Goal: Task Accomplishment & Management: Complete application form

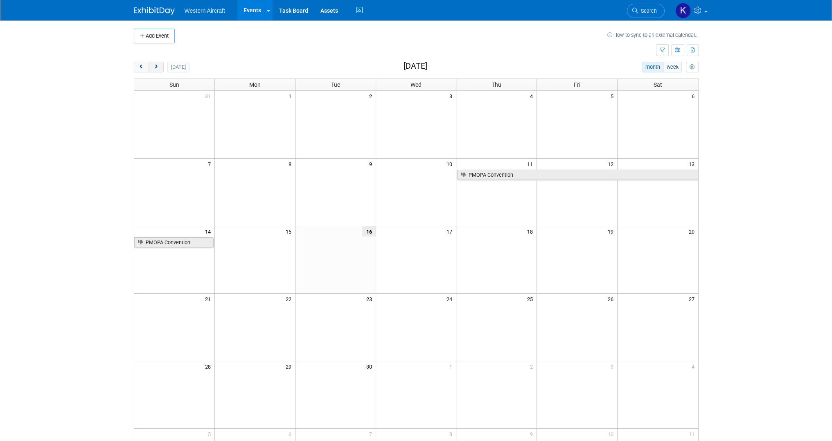
click at [160, 66] on button "next" at bounding box center [156, 67] width 15 height 11
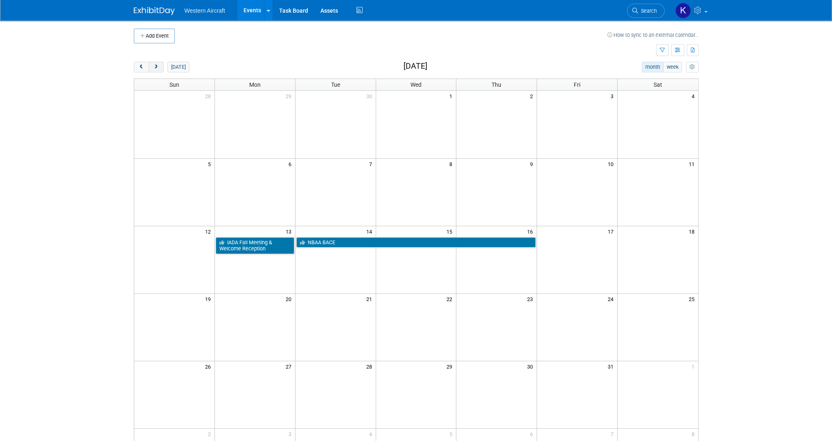
click at [160, 66] on button "next" at bounding box center [156, 67] width 15 height 11
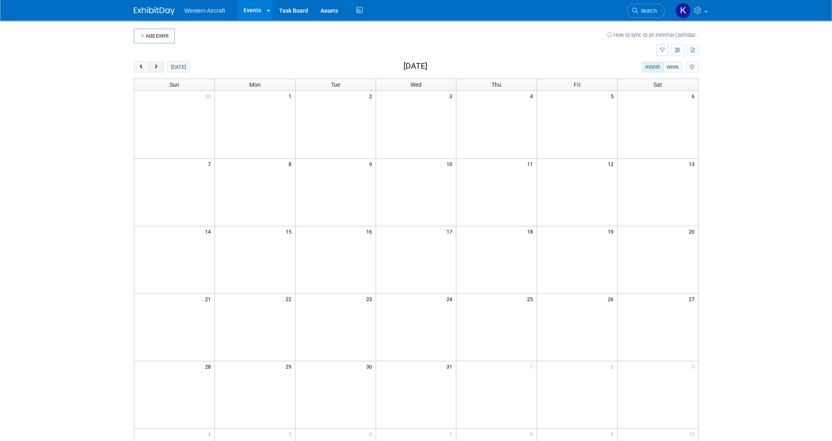
click at [160, 66] on button "next" at bounding box center [156, 67] width 15 height 11
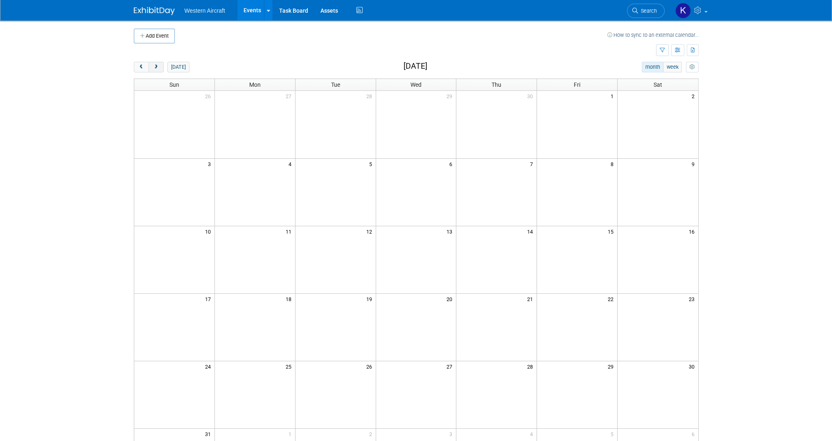
click at [160, 66] on button "next" at bounding box center [156, 67] width 15 height 11
click at [171, 38] on button "Add Event" at bounding box center [154, 36] width 41 height 15
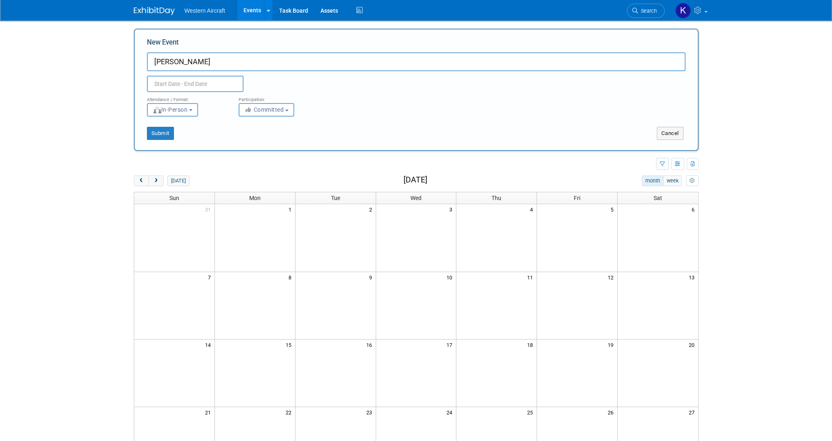
type input "[PERSON_NAME]"
click at [198, 84] on input "text" at bounding box center [195, 84] width 97 height 16
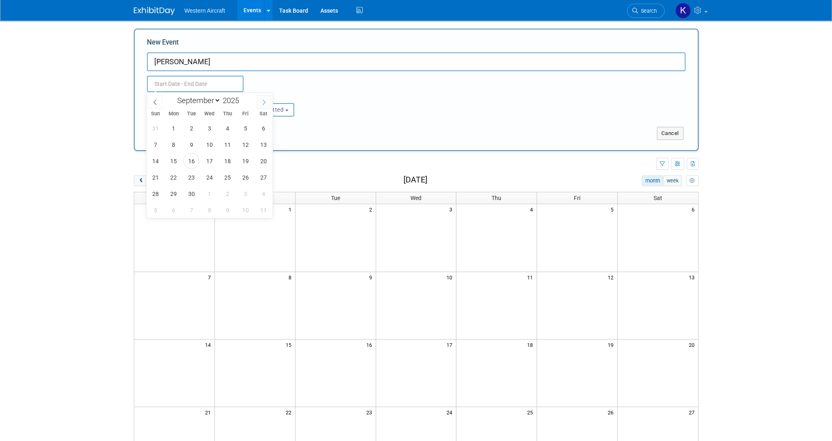
click at [267, 102] on icon at bounding box center [264, 102] width 6 height 6
select select "11"
click at [267, 102] on icon at bounding box center [264, 102] width 6 height 6
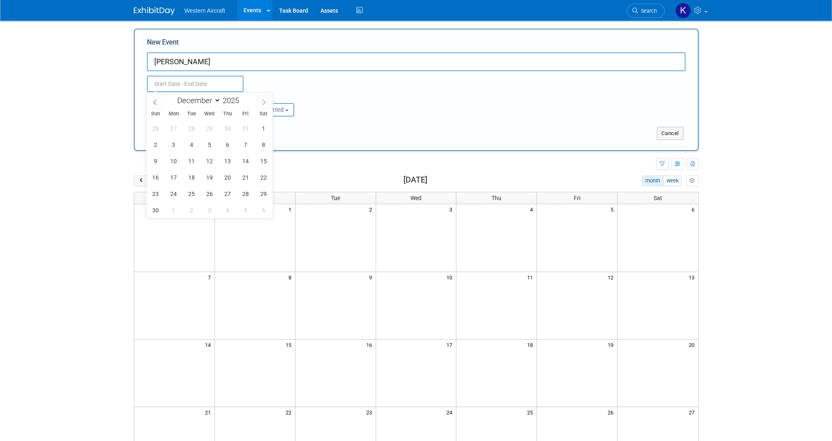
type input "2026"
click at [267, 102] on icon at bounding box center [264, 102] width 6 height 6
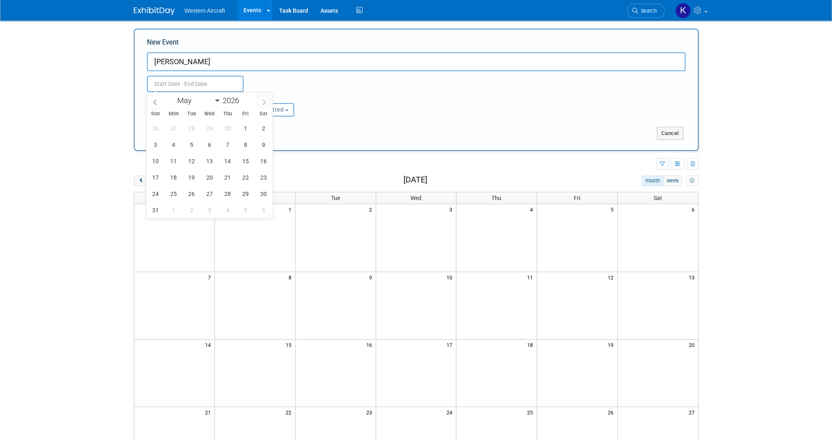
click at [267, 102] on icon at bounding box center [264, 102] width 6 height 6
select select "5"
click at [228, 141] on span "11" at bounding box center [227, 145] width 16 height 16
click at [265, 143] on span "13" at bounding box center [263, 145] width 16 height 16
type input "[DATE] to [DATE]"
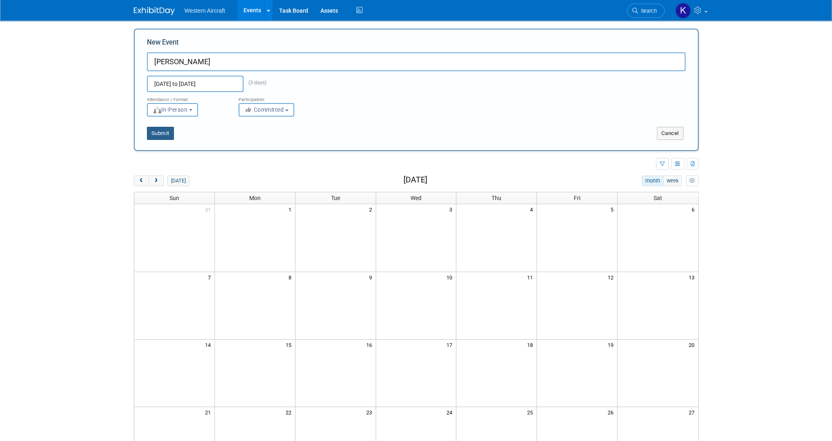
click at [160, 131] on button "Submit" at bounding box center [160, 133] width 27 height 13
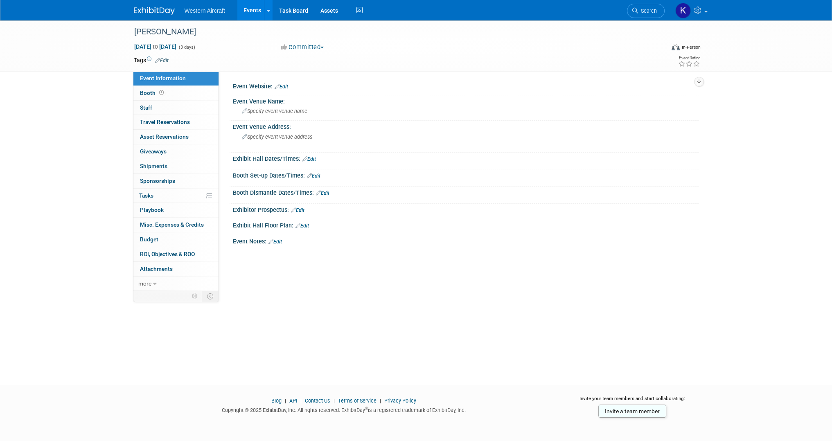
click at [162, 59] on link "Edit" at bounding box center [162, 61] width 14 height 6
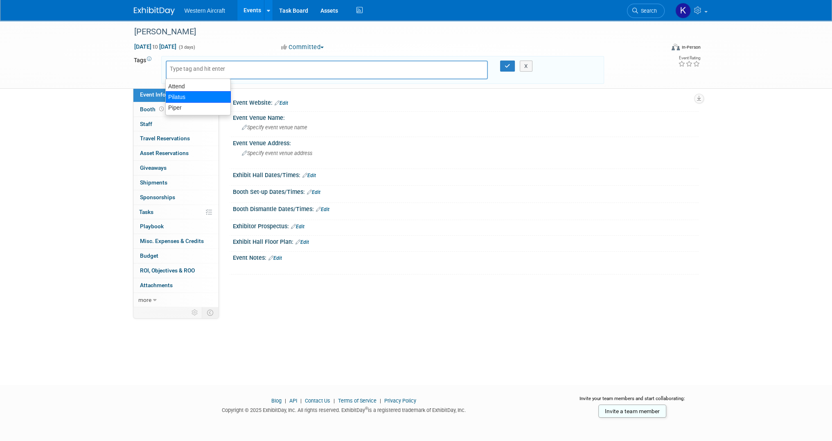
click at [187, 97] on div "Pilatus" at bounding box center [197, 96] width 65 height 11
type input "Pilatus"
click at [213, 69] on input "text" at bounding box center [262, 71] width 115 height 8
type input "att"
click at [214, 91] on div "Attend" at bounding box center [222, 89] width 115 height 11
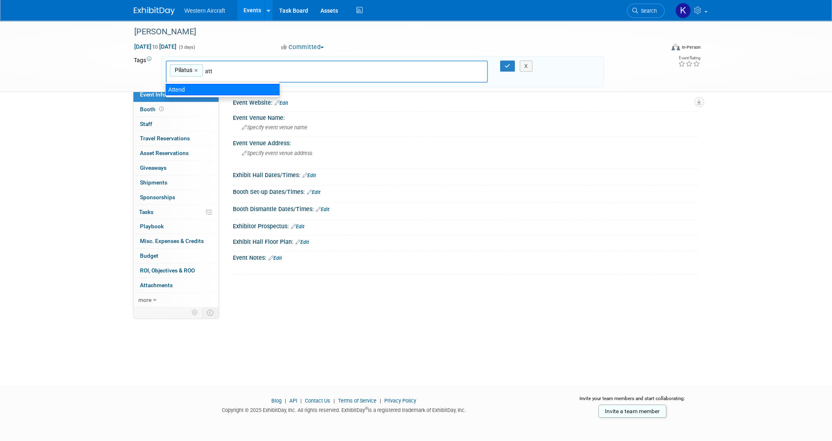
type input "Pilatus, Attend"
click at [503, 66] on button "button" at bounding box center [507, 66] width 15 height 11
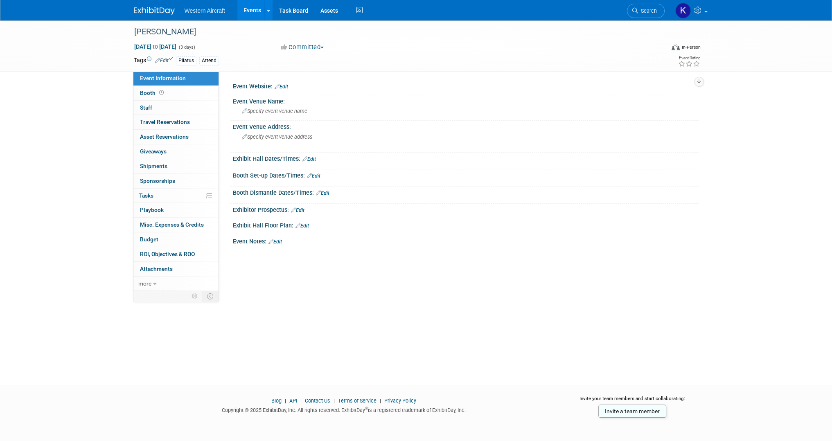
click at [290, 85] on div "Event Website: Edit" at bounding box center [466, 85] width 466 height 11
click at [283, 85] on link "Edit" at bounding box center [282, 87] width 14 height 6
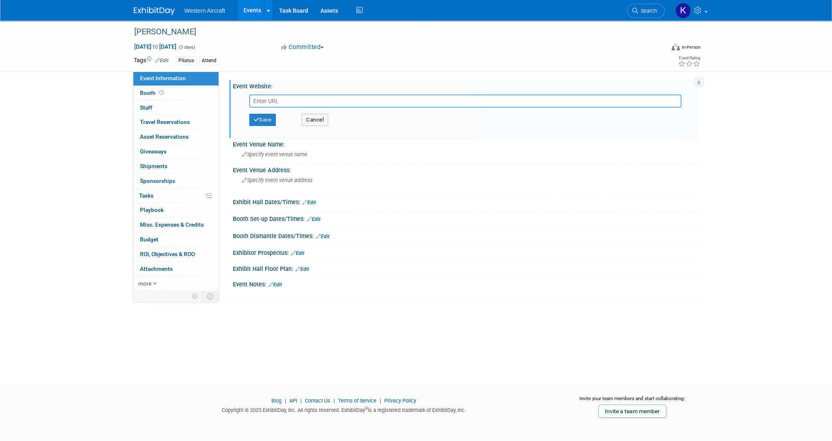
click at [274, 99] on input "text" at bounding box center [465, 101] width 432 height 13
type input "https://pilatusowners.org/popa-annual-convention/"
click at [266, 113] on div "Save Cancel" at bounding box center [467, 120] width 437 height 25
click at [273, 119] on button "Save" at bounding box center [262, 120] width 27 height 12
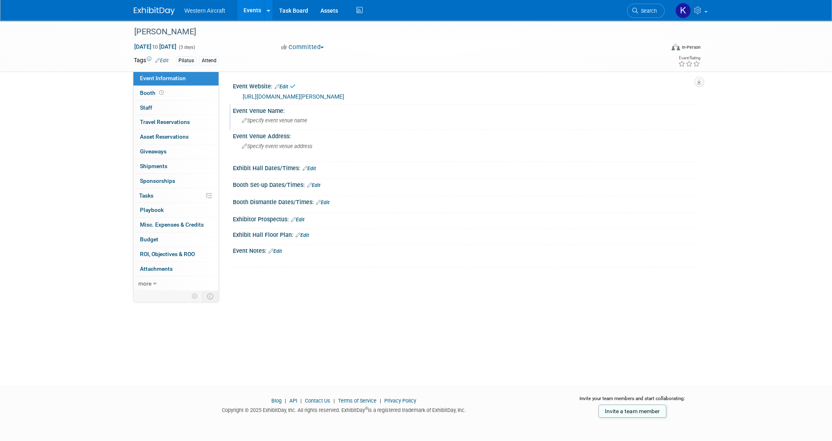
click at [289, 119] on span "Specify event venue name" at bounding box center [274, 120] width 65 height 6
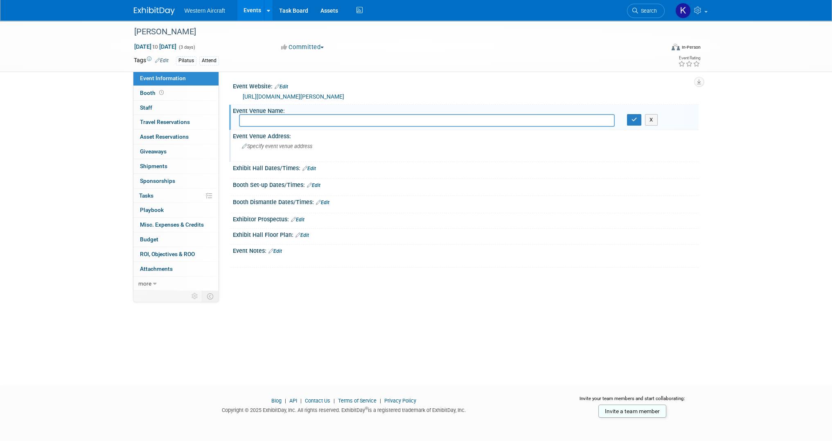
click at [261, 153] on div "Specify event venue address" at bounding box center [330, 149] width 182 height 19
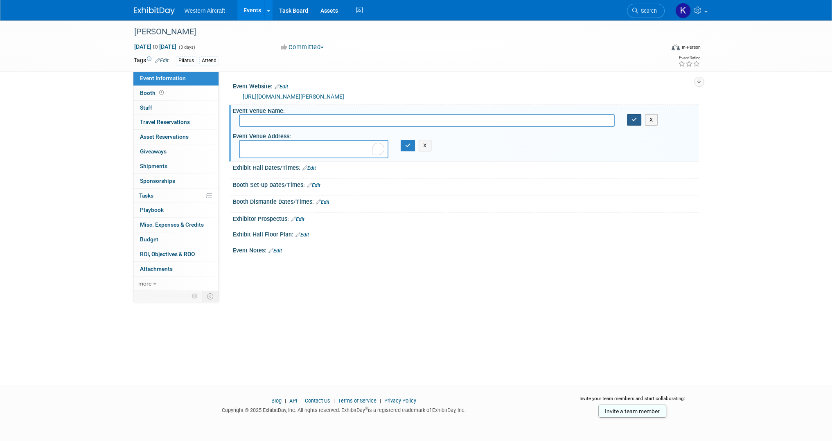
click at [637, 119] on button "button" at bounding box center [634, 119] width 15 height 11
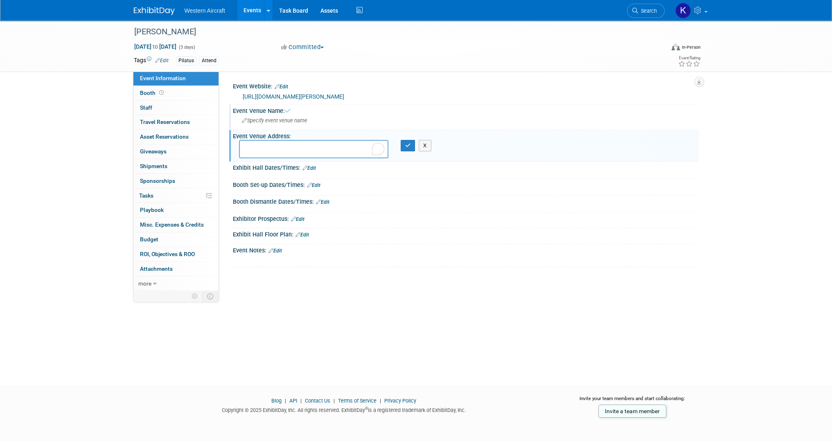
click at [277, 142] on textarea "To enrich screen reader interactions, please activate Accessibility in Grammarl…" at bounding box center [313, 149] width 149 height 18
type textarea "Salt Lake City"
click at [413, 148] on button "button" at bounding box center [408, 145] width 15 height 11
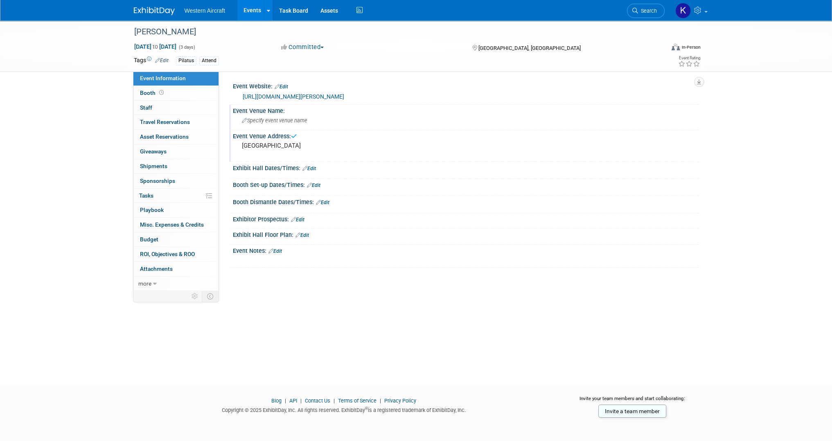
click at [277, 250] on link "Edit" at bounding box center [275, 251] width 14 height 6
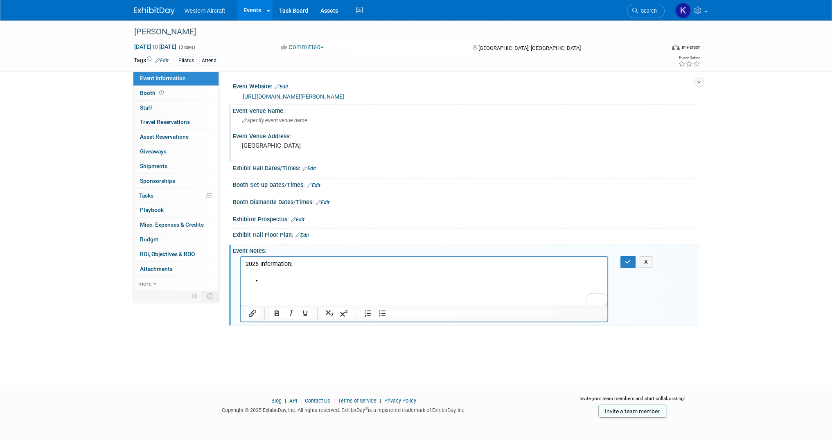
click at [259, 261] on p "2026 Information:" at bounding box center [424, 264] width 358 height 8
click at [277, 312] on icon "Bold" at bounding box center [277, 314] width 5 height 6
click at [300, 315] on icon "Underline" at bounding box center [305, 314] width 10 height 10
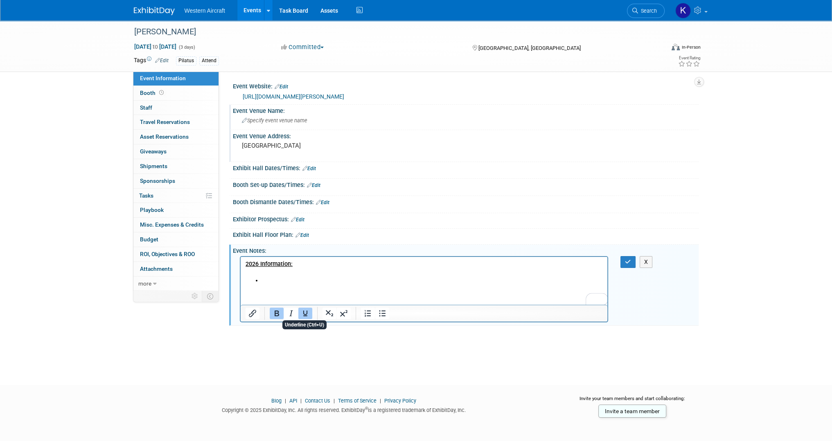
click at [281, 283] on li "To enrich screen reader interactions, please activate Accessibility in Grammarl…" at bounding box center [432, 281] width 341 height 8
click at [294, 258] on html "2026 Information:" at bounding box center [423, 271] width 367 height 28
drag, startPoint x: 255, startPoint y: 280, endPoint x: 267, endPoint y: 281, distance: 12.0
click at [262, 280] on li "To enrich screen reader interactions, please activate Accessibility in Grammarl…" at bounding box center [432, 281] width 341 height 8
click at [274, 281] on li "To enrich screen reader interactions, please activate Accessibility in Grammarl…" at bounding box center [432, 281] width 341 height 8
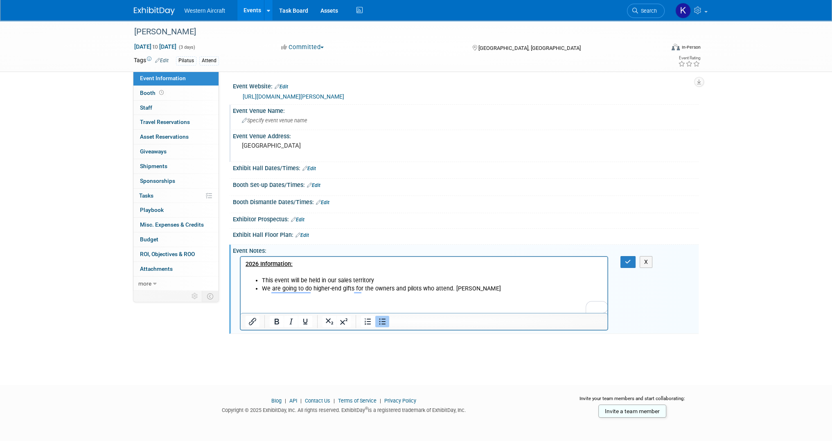
click at [481, 293] on html "2026 Information: This event will be held in our sales territory We are going t…" at bounding box center [423, 275] width 367 height 36
click at [471, 289] on li "We are going to do higher-end gifts for the owners and pilots who attend. POPA" at bounding box center [432, 289] width 341 height 8
click at [356, 290] on li "We are going to do higher-end gifts for the owners and pilots who attend. POPA" at bounding box center [432, 289] width 341 height 8
click at [400, 293] on html "2026 Information: This event will be held in our sales territory We will be off…" at bounding box center [423, 275] width 367 height 36
click at [471, 289] on li "We will be offering higher-end gifts to the owners and pilots who attend. POPA" at bounding box center [432, 289] width 341 height 8
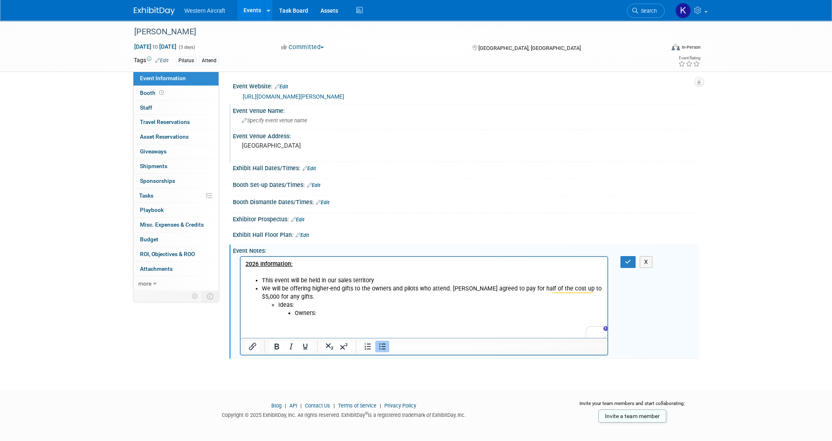
click at [349, 314] on li "Owners:" at bounding box center [448, 313] width 309 height 8
click at [466, 312] on li "Owners: https://framoslo.no/collections/helle/products/helle" at bounding box center [448, 313] width 309 height 8
click at [359, 312] on li "Owners: https://framoslo.no/collections/helle/products/helle" at bounding box center [448, 313] width 309 height 8
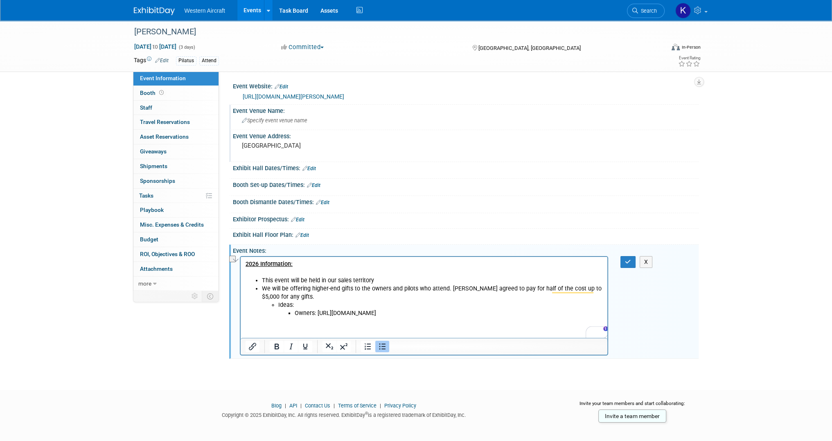
click at [357, 318] on html "2026 Information: This event will be held in our sales territory We will be off…" at bounding box center [423, 287] width 367 height 61
drag, startPoint x: 426, startPoint y: 313, endPoint x: 317, endPoint y: 313, distance: 109.3
click at [317, 313] on li "Owners: https://framoslo.no/collections/helle/products/helle" at bounding box center [448, 313] width 309 height 8
click at [248, 343] on icon "Insert/edit link" at bounding box center [253, 347] width 10 height 10
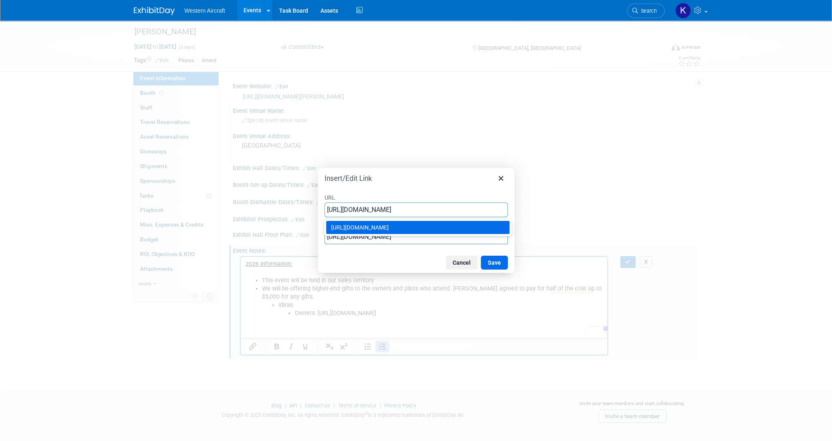
click at [377, 223] on div "https://framoslo.no/collections/helle/products/helle" at bounding box center [418, 228] width 175 height 10
type input "https://framoslo.no/collections/helle/products/helle"
click at [371, 239] on input "https://framoslo.no/collections/helle/products/helle" at bounding box center [416, 237] width 183 height 15
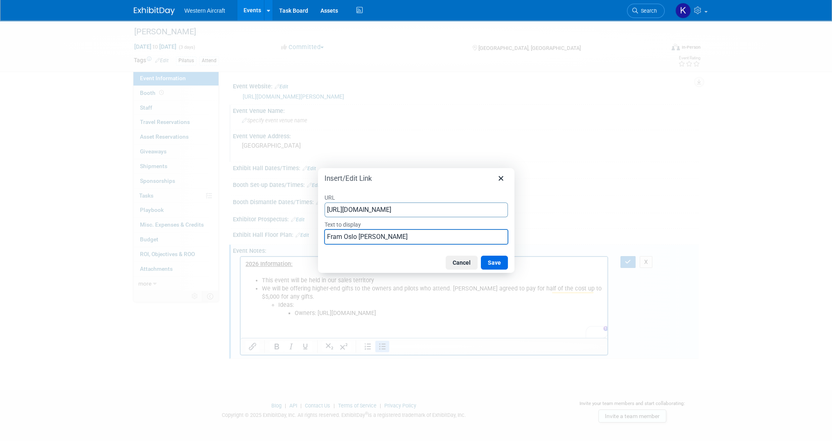
type input "Fram Oslo Helle Blanket"
click at [491, 260] on button "Save" at bounding box center [494, 263] width 27 height 14
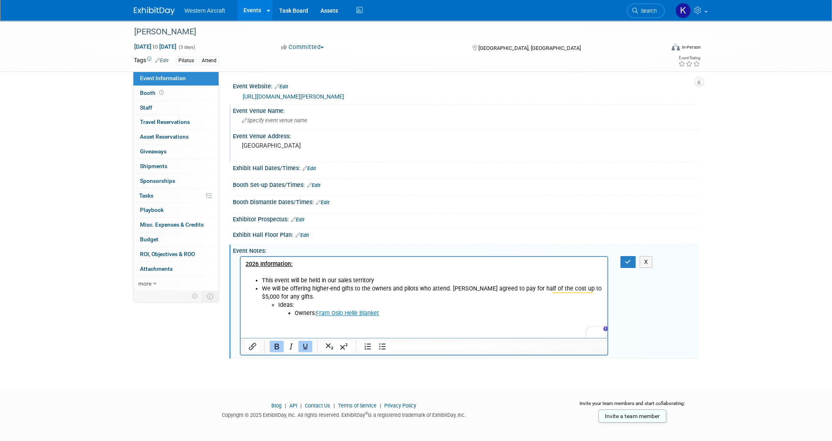
click at [386, 314] on li "Owners: Fram Oslo Helle Blanket" at bounding box center [448, 313] width 309 height 8
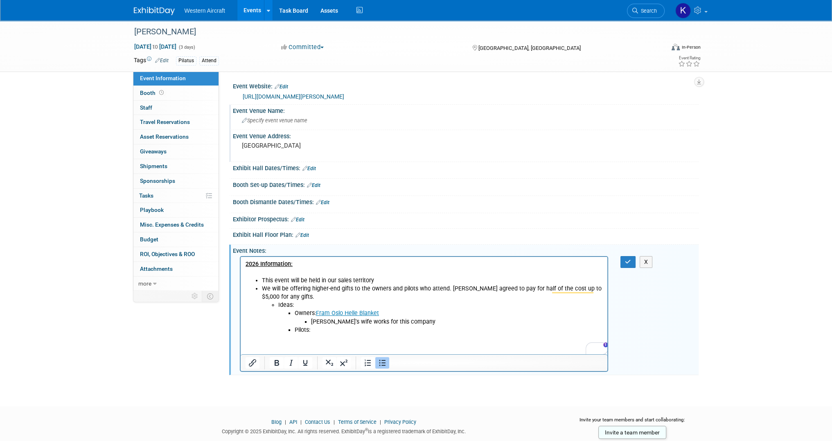
click at [336, 330] on li "Pilots:" at bounding box center [448, 330] width 309 height 8
drag, startPoint x: 354, startPoint y: 330, endPoint x: 313, endPoint y: 329, distance: 40.9
click at [313, 329] on li "Pilots: MiiR Tumbler" at bounding box center [448, 330] width 309 height 8
click at [256, 361] on icon "Insert/edit link" at bounding box center [253, 363] width 10 height 10
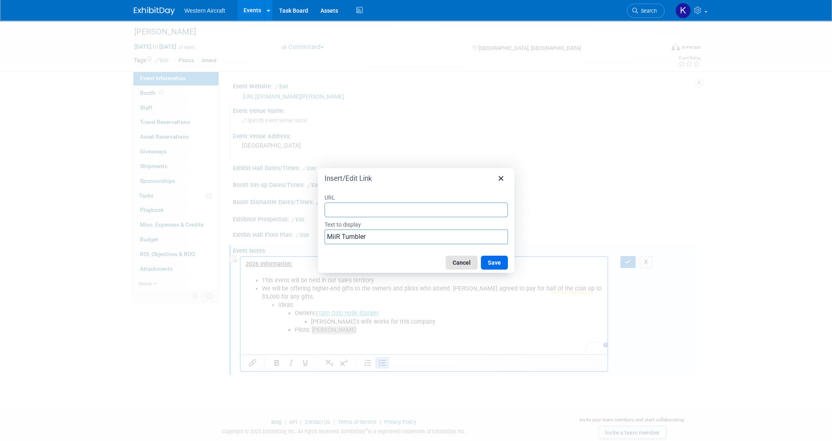
type input "https://www.miir.com/"
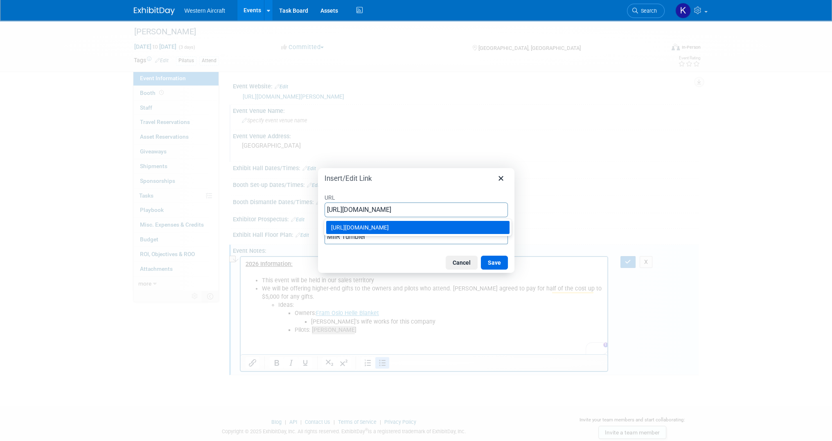
click at [378, 227] on div "https://www.miir.com/" at bounding box center [418, 228] width 175 height 10
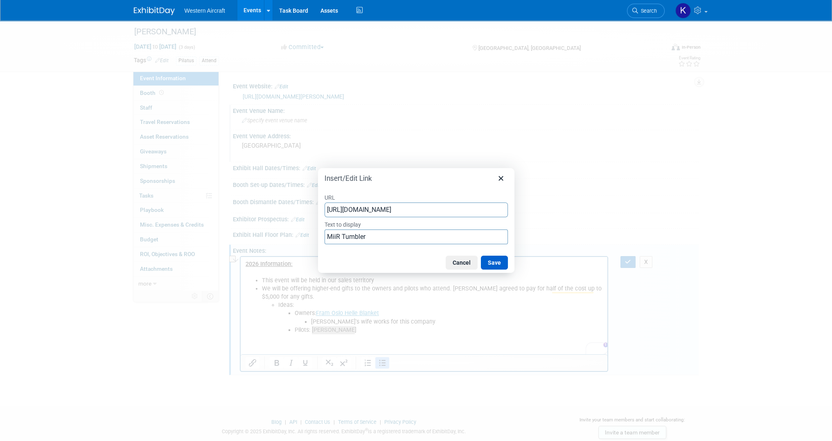
click at [501, 264] on button "Save" at bounding box center [494, 263] width 27 height 14
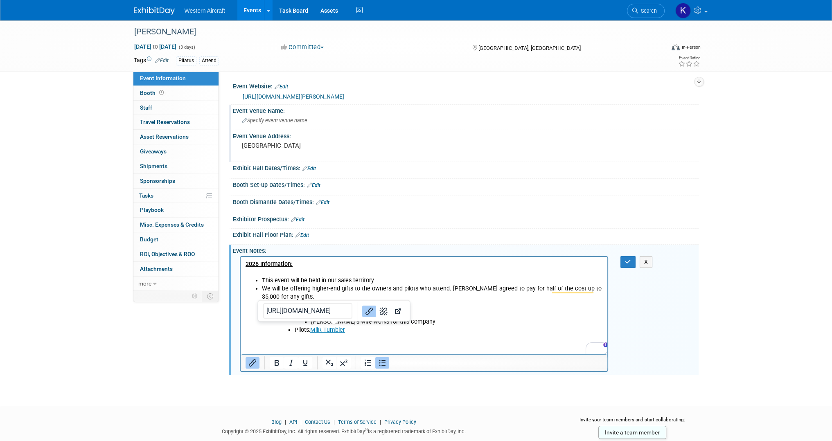
click at [466, 302] on li "Ideas: Owners: Fram Oslo Helle Blanket ﻿ Ronnie's wife works for this company P…" at bounding box center [440, 317] width 325 height 33
click at [630, 264] on button "button" at bounding box center [627, 262] width 15 height 12
